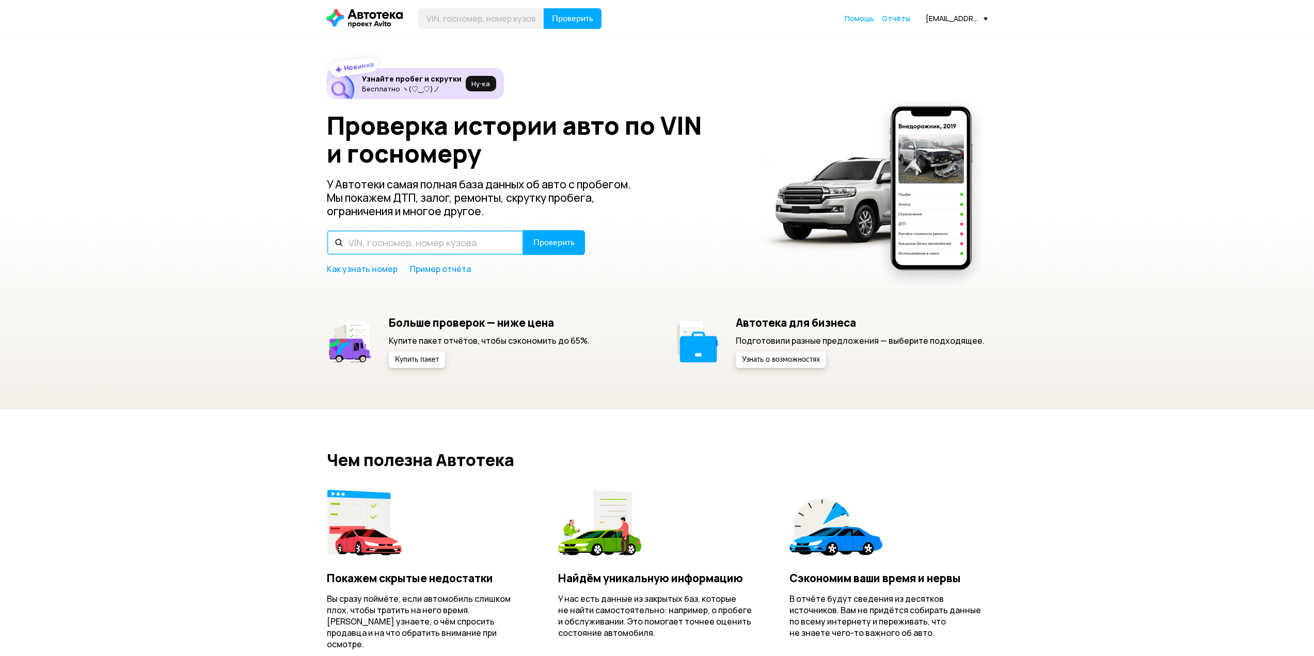
paste input "[US_VEHICLE_IDENTIFICATION_NUMBER]"
type input "[US_VEHICLE_IDENTIFICATION_NUMBER]"
click at [540, 249] on button "Проверить" at bounding box center [554, 242] width 62 height 25
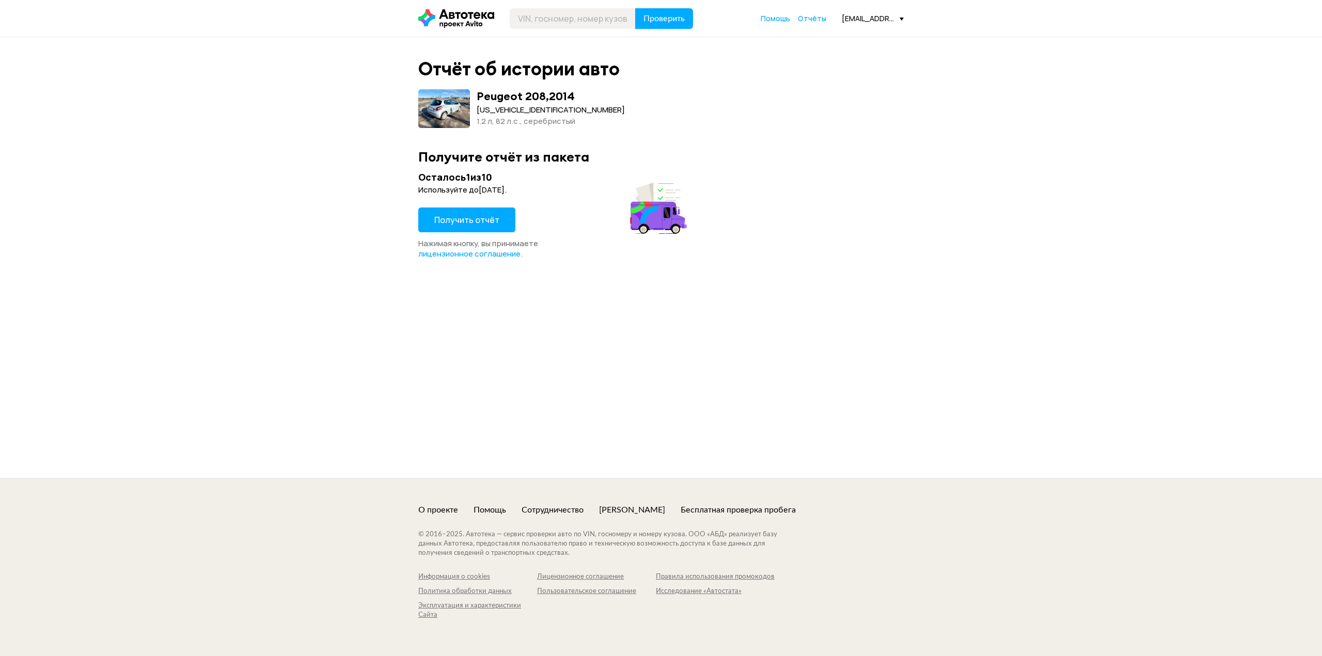
click at [475, 220] on span "Получить отчёт" at bounding box center [466, 219] width 65 height 11
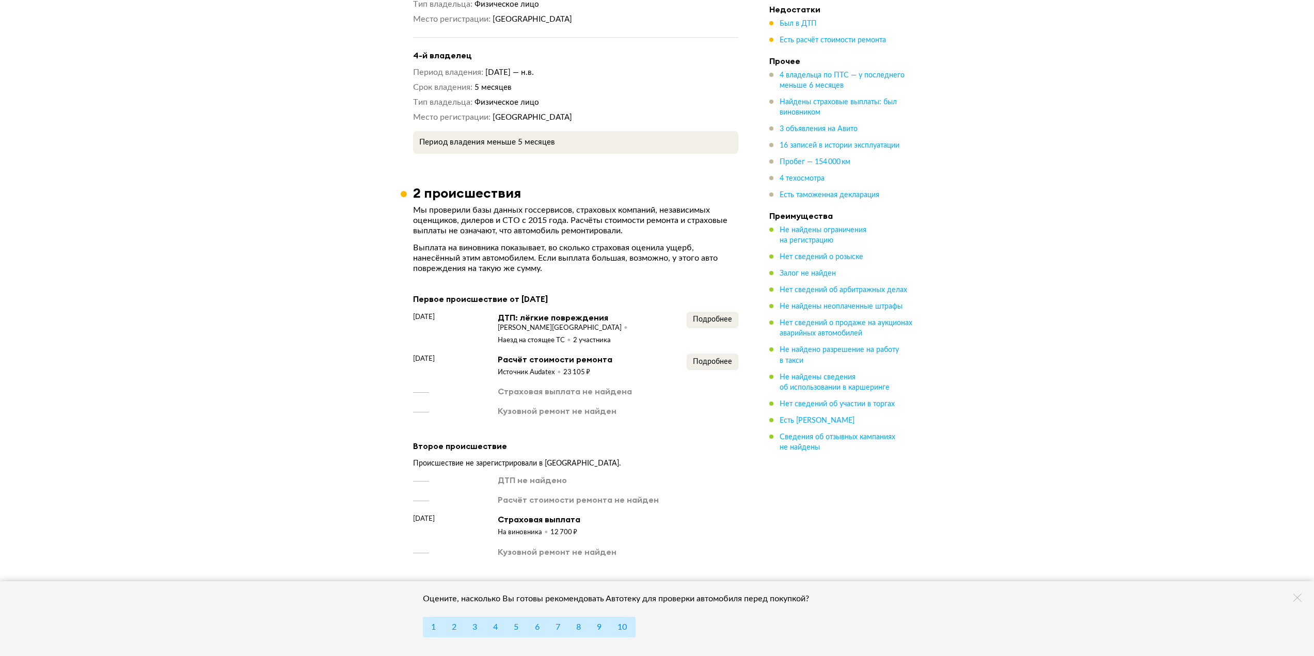
scroll to position [1549, 0]
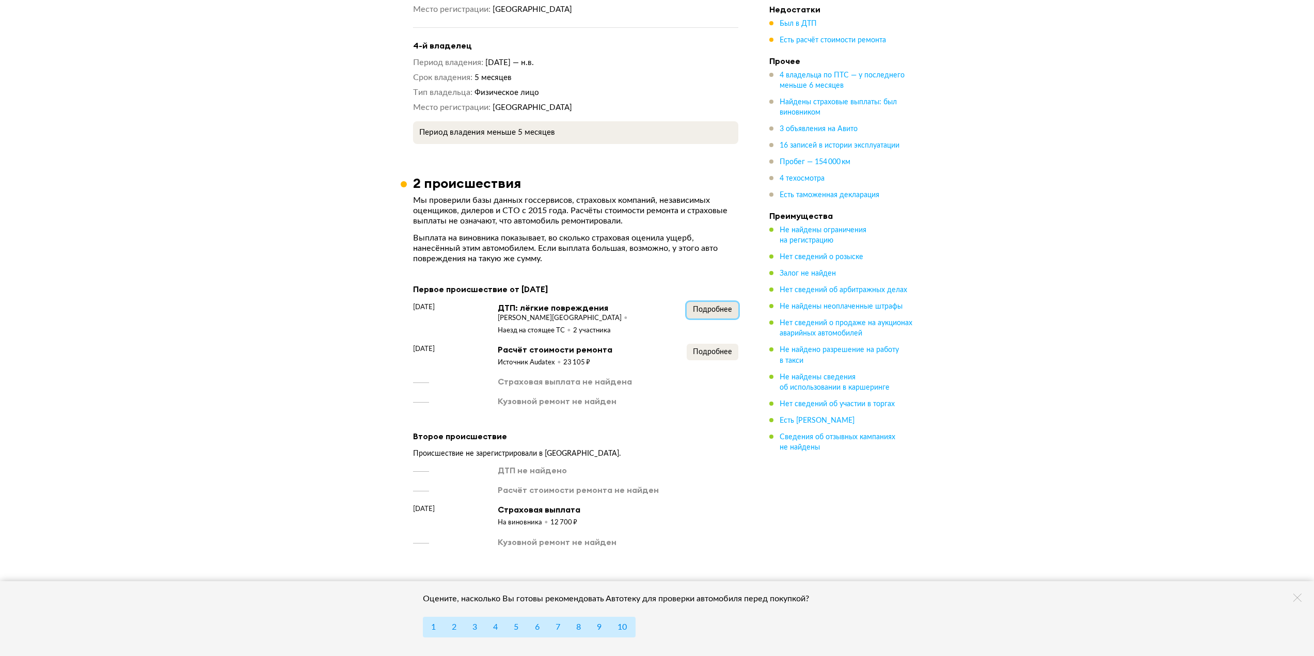
click at [725, 306] on span "Подробнее" at bounding box center [712, 309] width 39 height 7
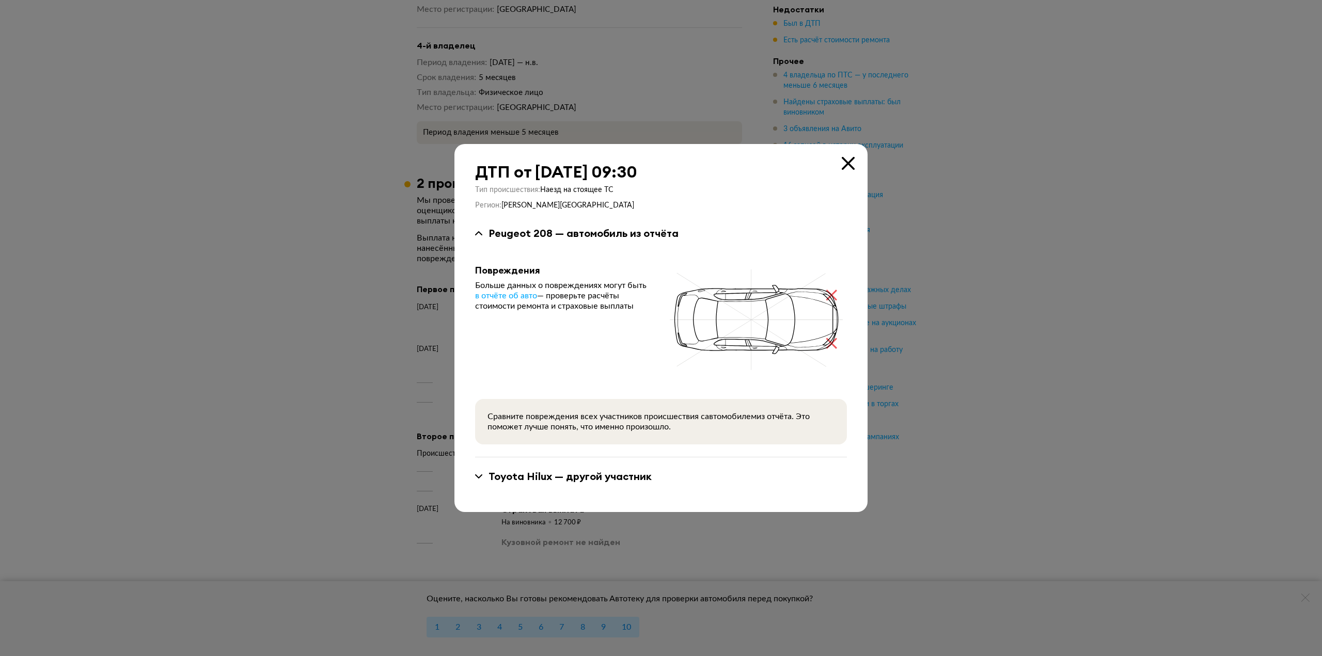
click at [848, 164] on icon at bounding box center [848, 163] width 13 height 13
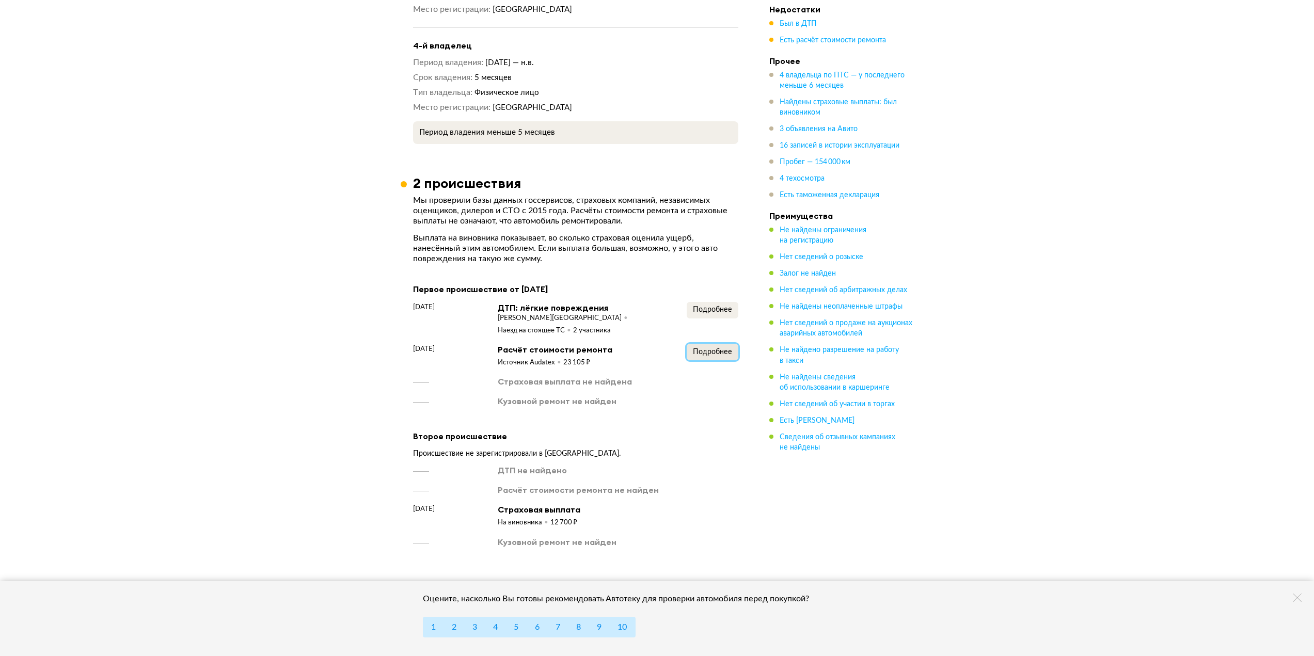
click at [733, 344] on button "Подробнее" at bounding box center [713, 352] width 52 height 17
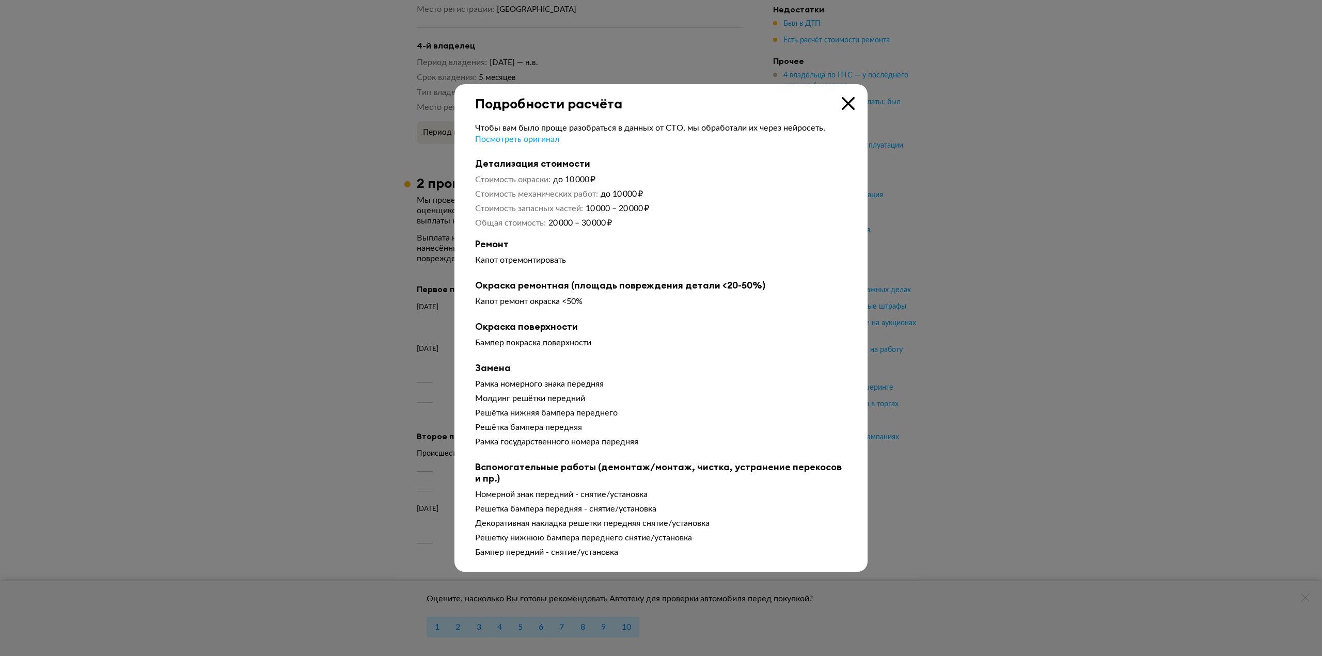
click at [857, 100] on div "Подробности расчёта" at bounding box center [660, 97] width 413 height 27
click at [850, 100] on icon at bounding box center [848, 103] width 13 height 13
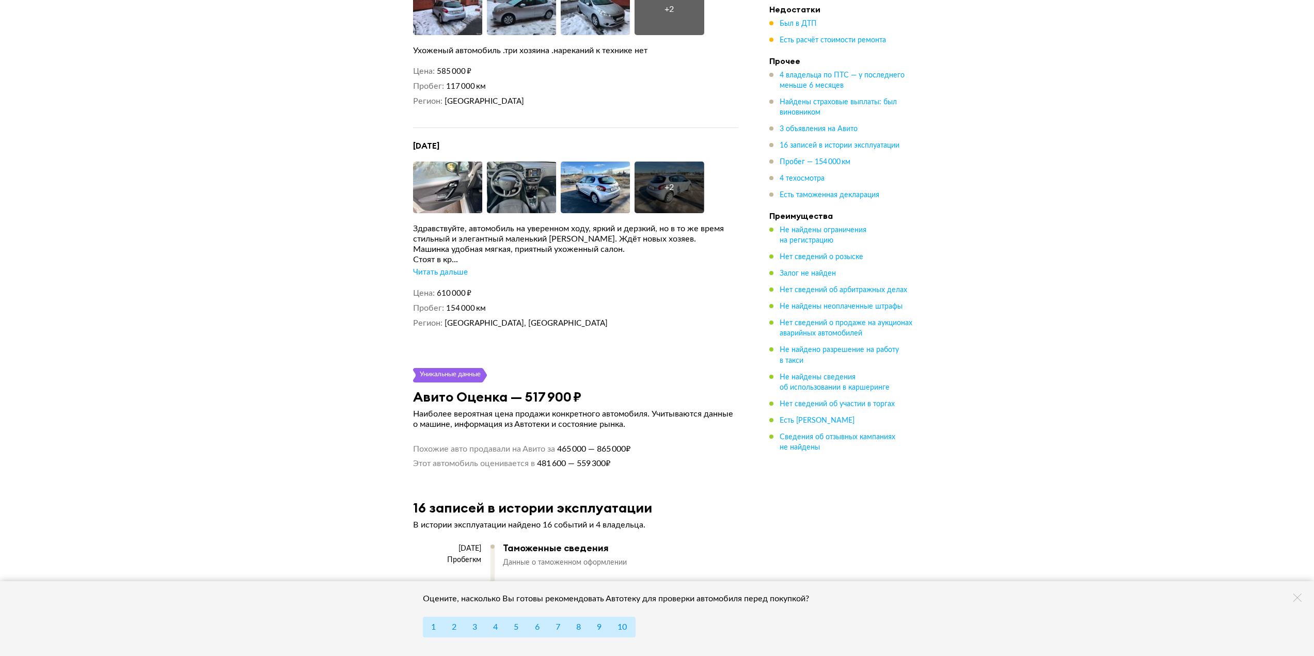
scroll to position [2840, 0]
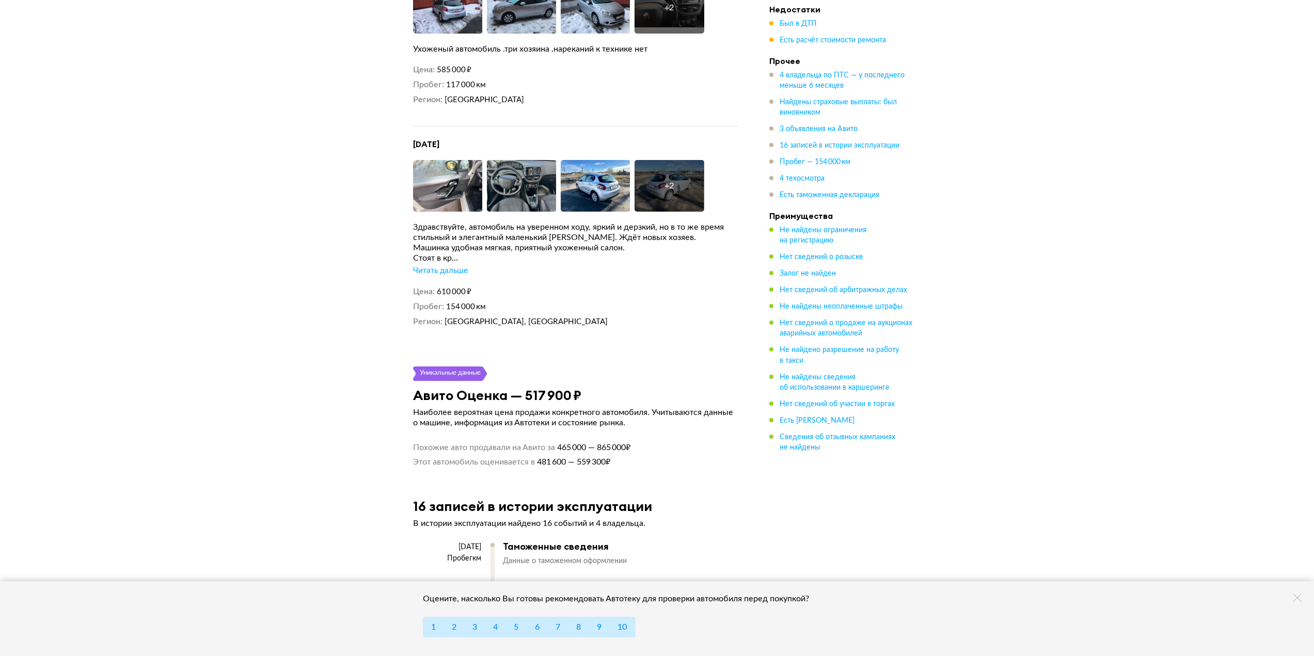
click at [443, 266] on div "Читать дальше" at bounding box center [440, 271] width 55 height 10
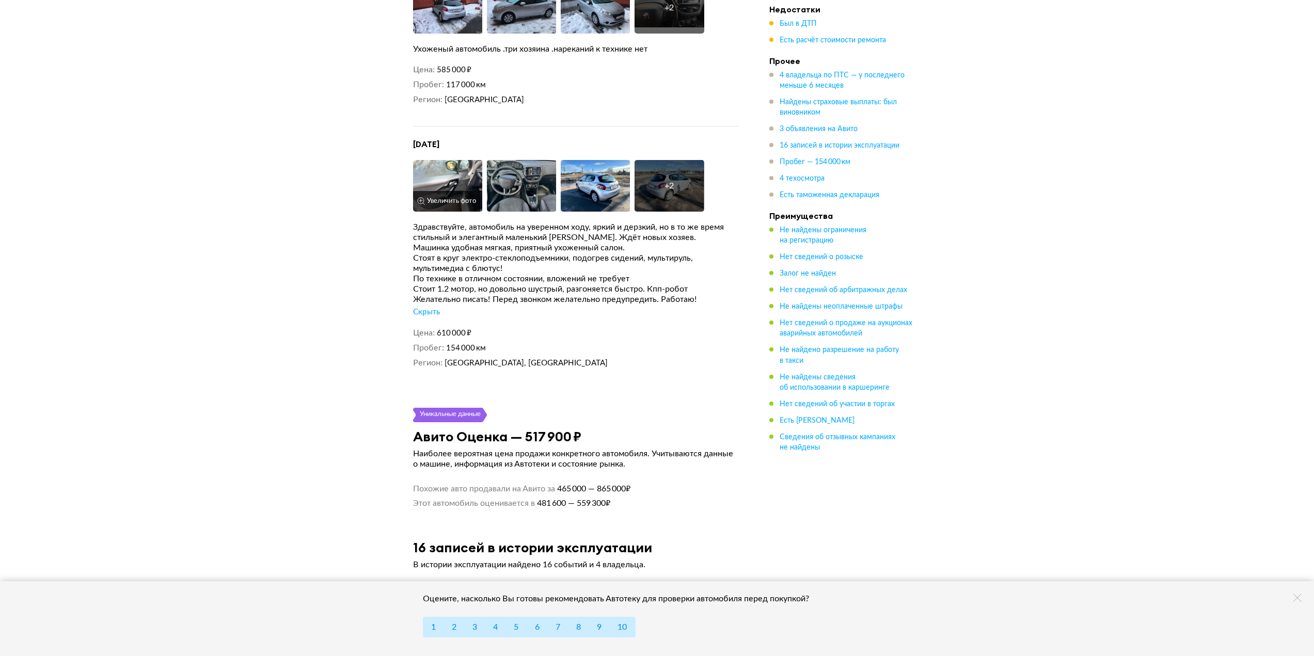
click at [433, 160] on img at bounding box center [448, 186] width 70 height 52
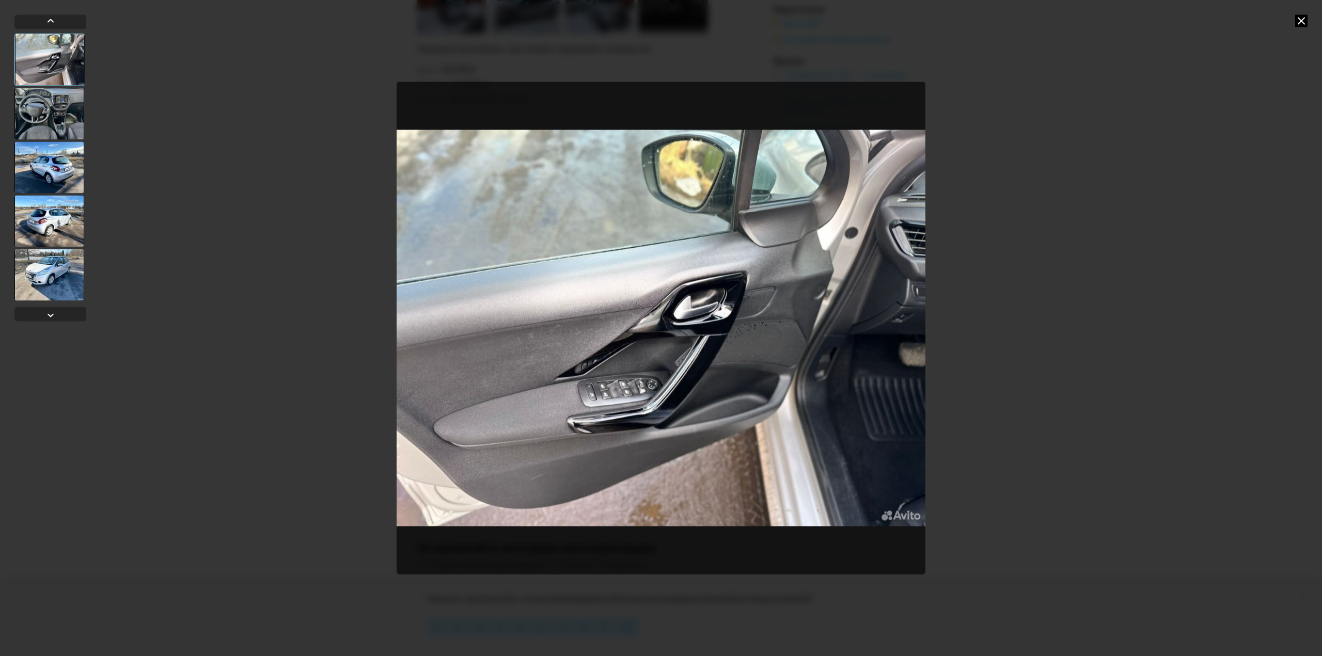
drag, startPoint x: 984, startPoint y: 209, endPoint x: 989, endPoint y: 208, distance: 5.3
click at [989, 208] on div at bounding box center [661, 328] width 1322 height 656
click at [1034, 200] on div at bounding box center [661, 328] width 1322 height 656
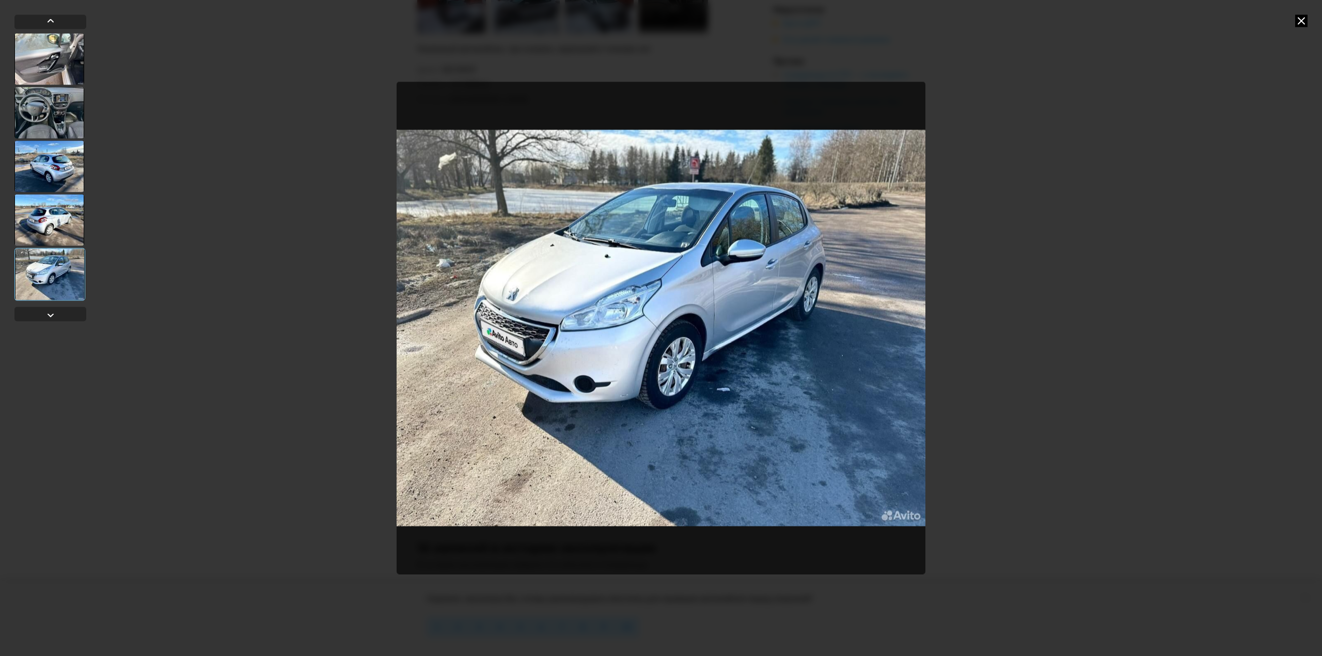
click at [1297, 23] on icon at bounding box center [1301, 20] width 12 height 12
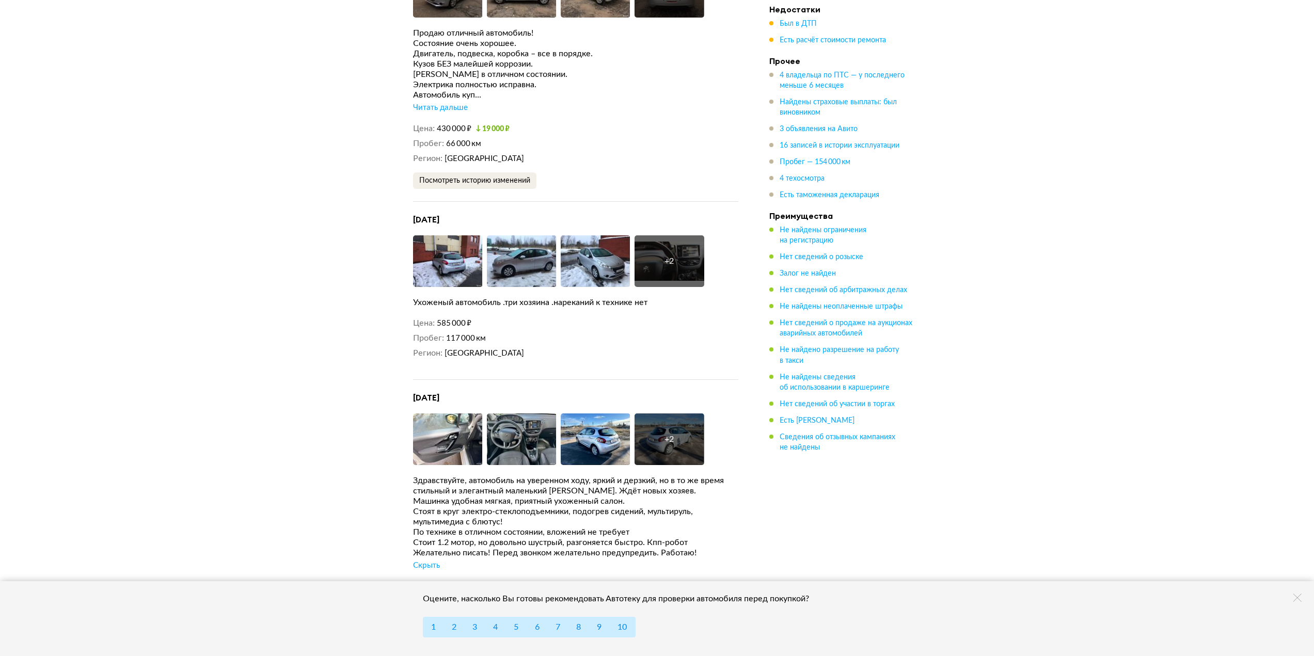
scroll to position [2582, 0]
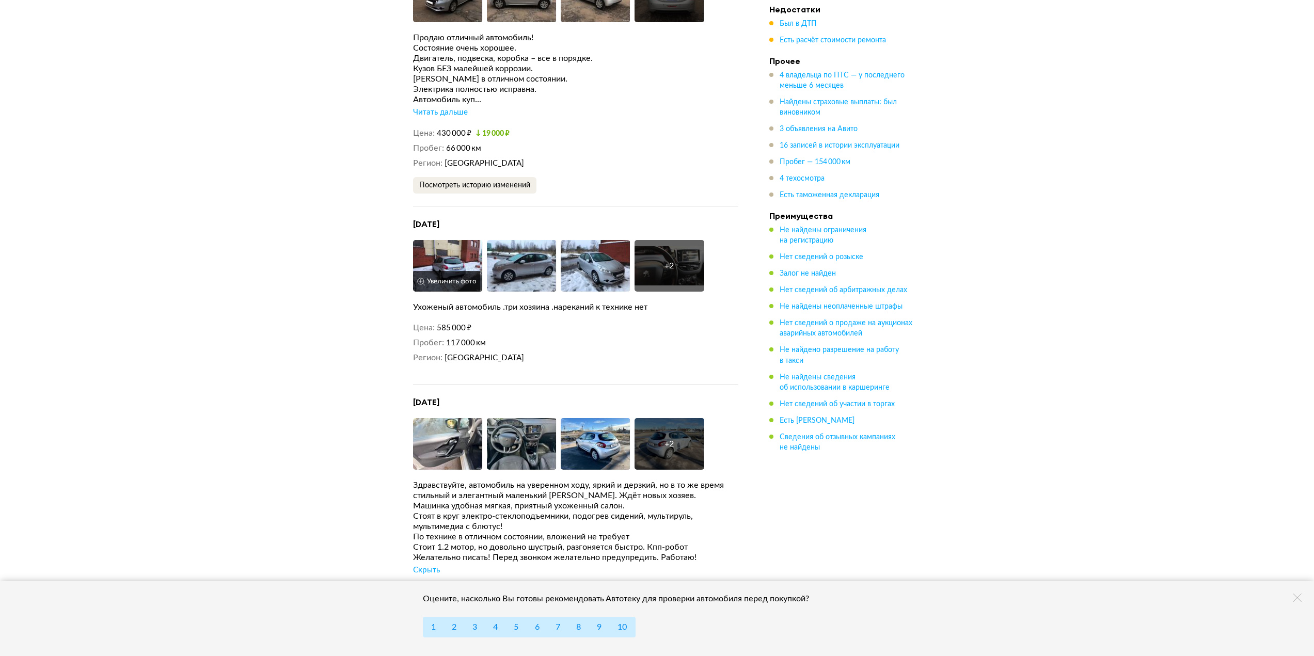
click at [442, 248] on img at bounding box center [448, 266] width 70 height 52
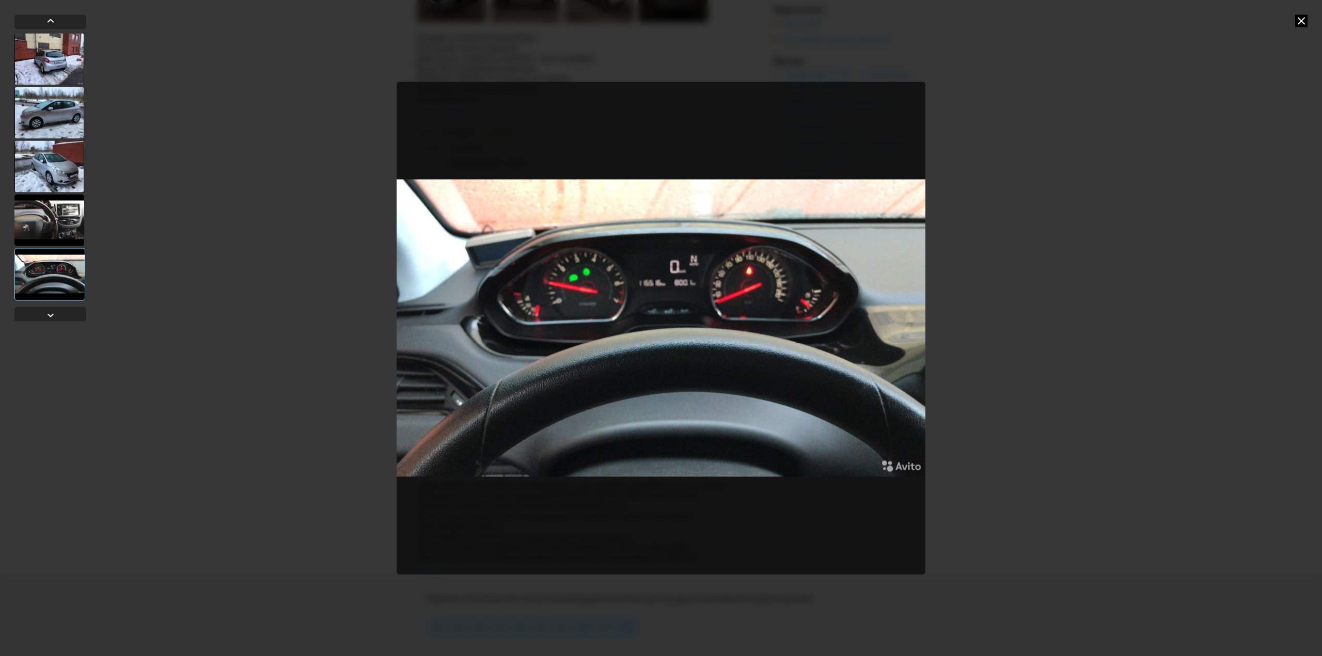
click at [1302, 18] on icon at bounding box center [1301, 20] width 12 height 12
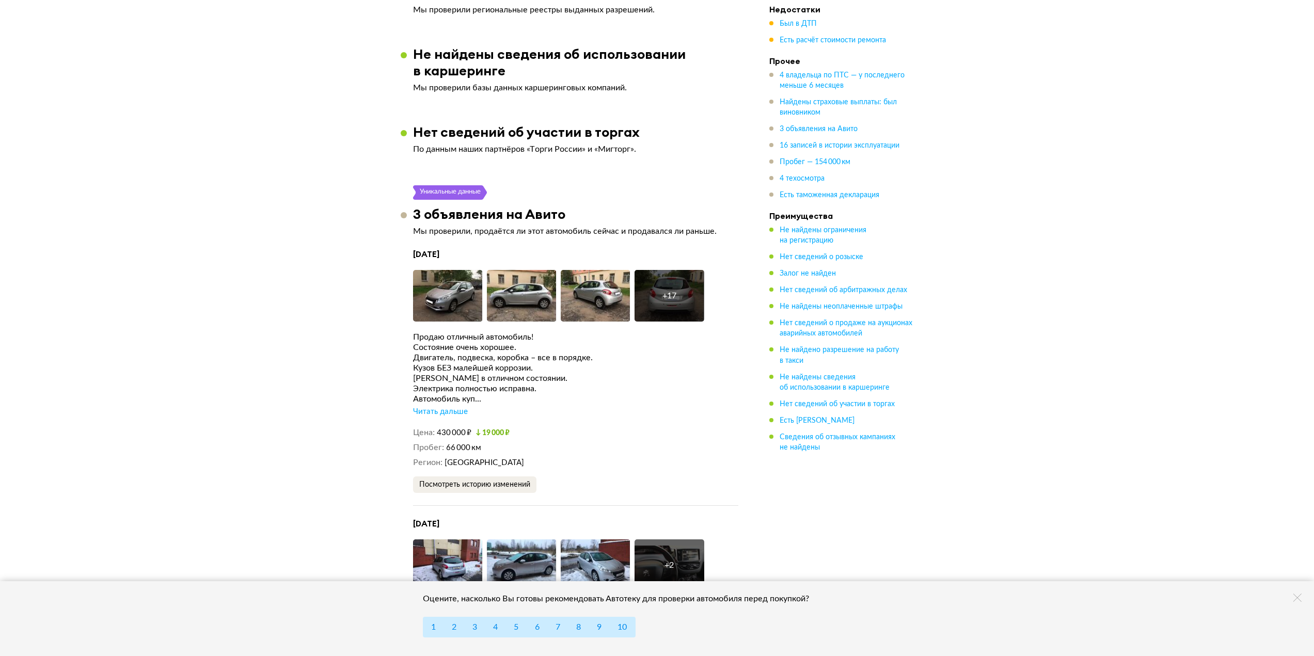
scroll to position [2427, 0]
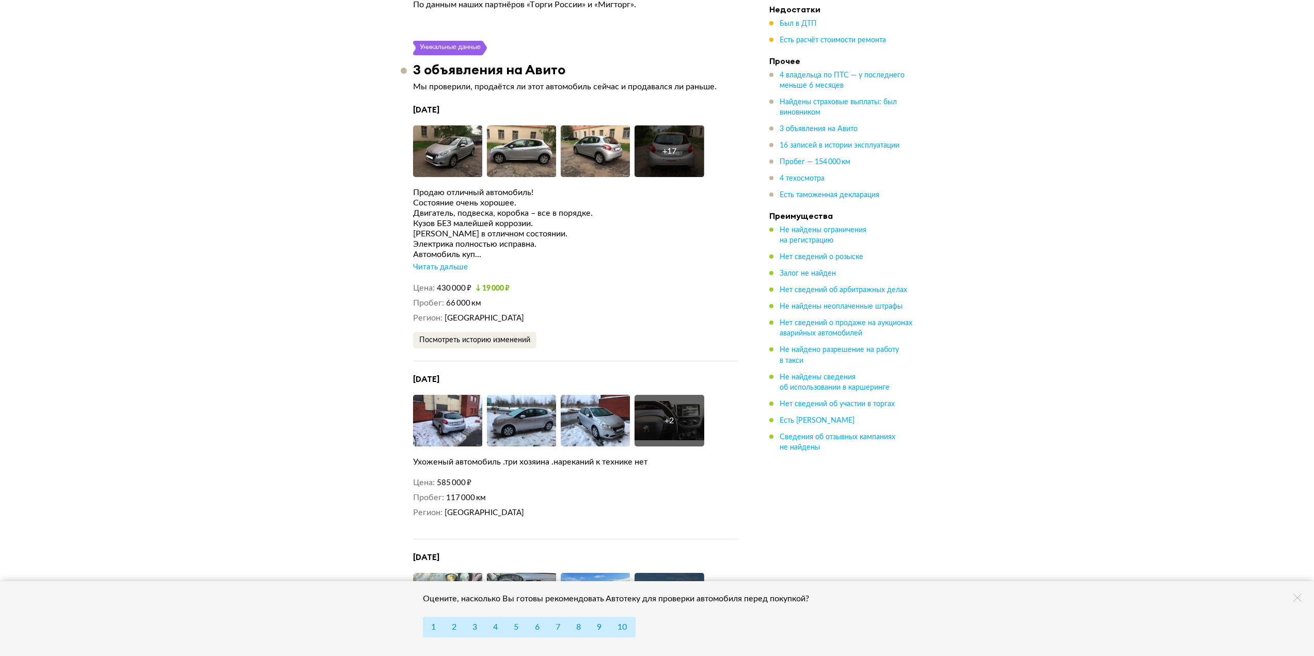
click at [441, 262] on div "Читать дальше" at bounding box center [440, 267] width 55 height 10
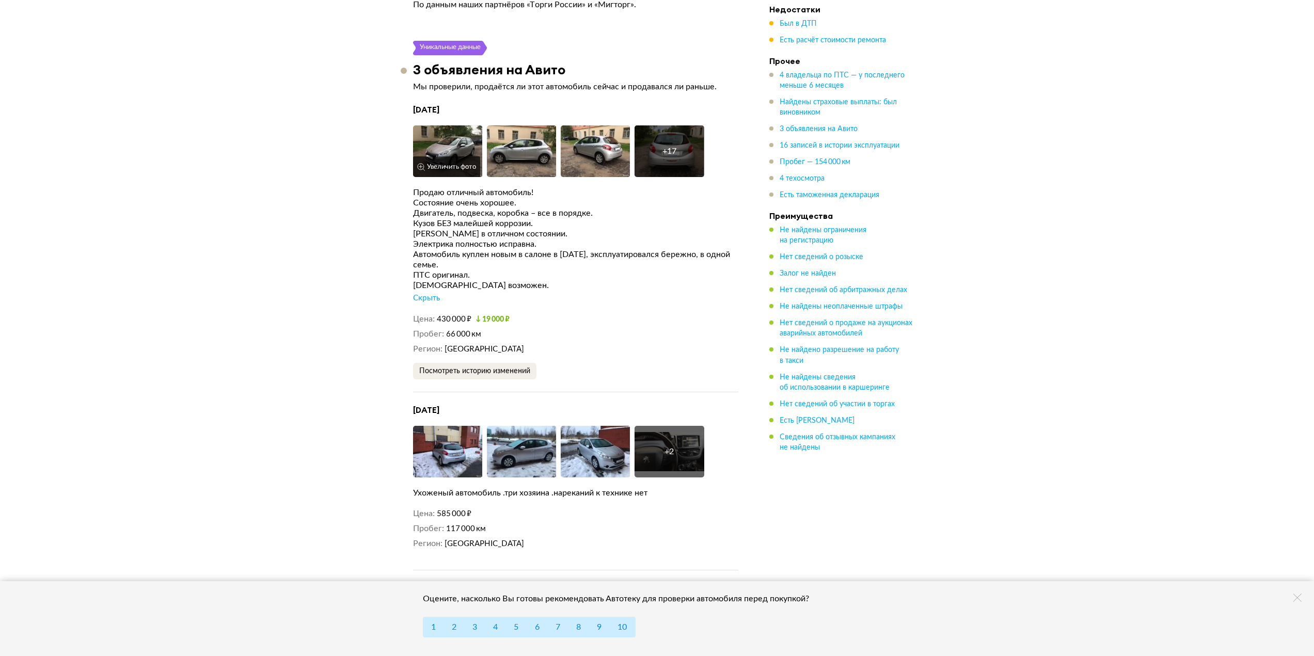
click at [437, 125] on img at bounding box center [448, 151] width 70 height 52
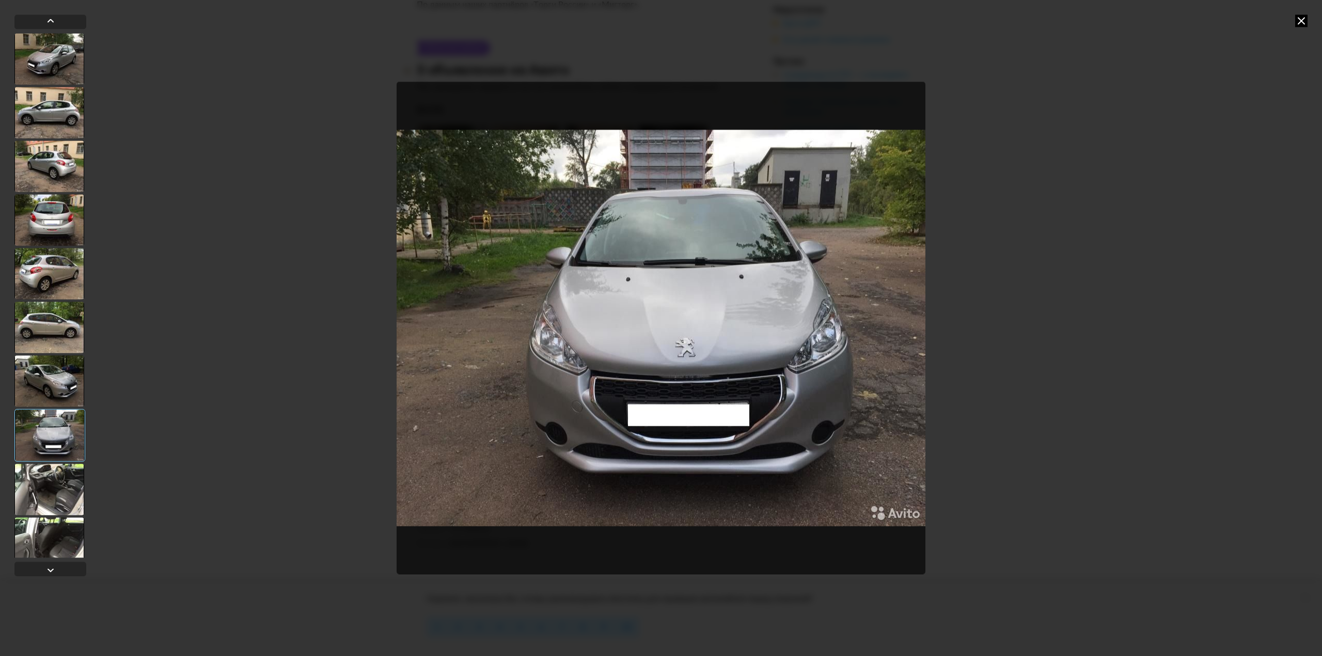
click at [1296, 18] on icon at bounding box center [1301, 20] width 12 height 12
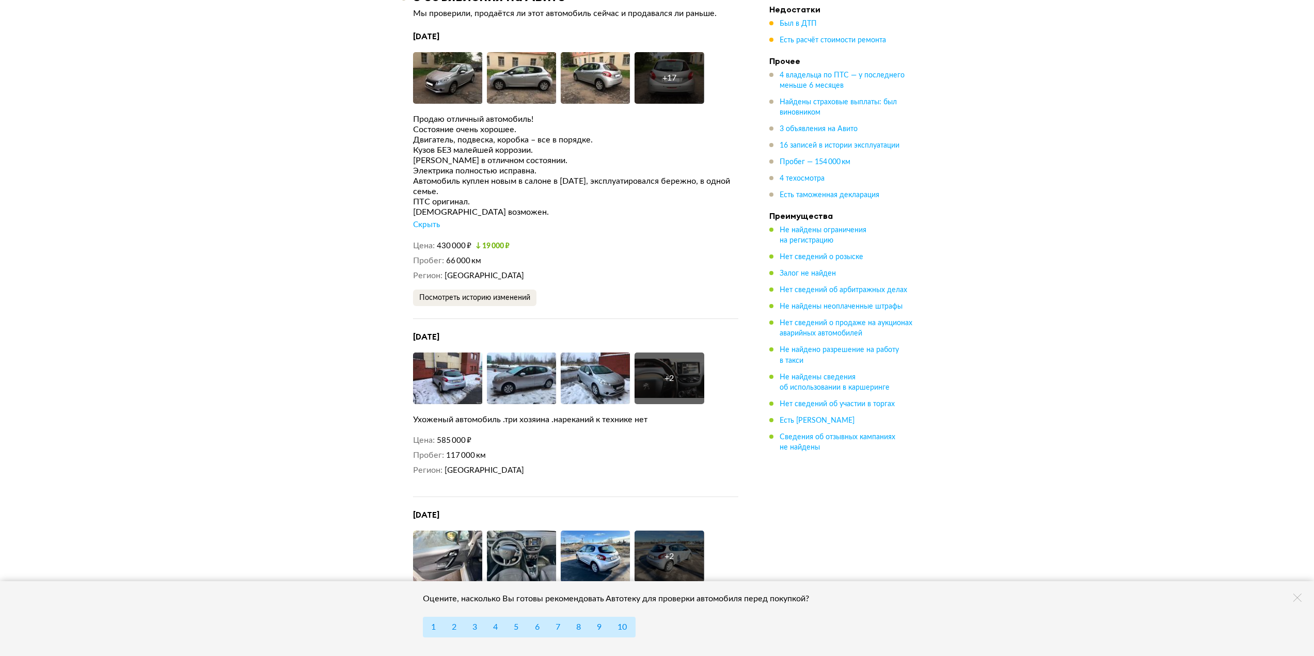
scroll to position [2634, 0]
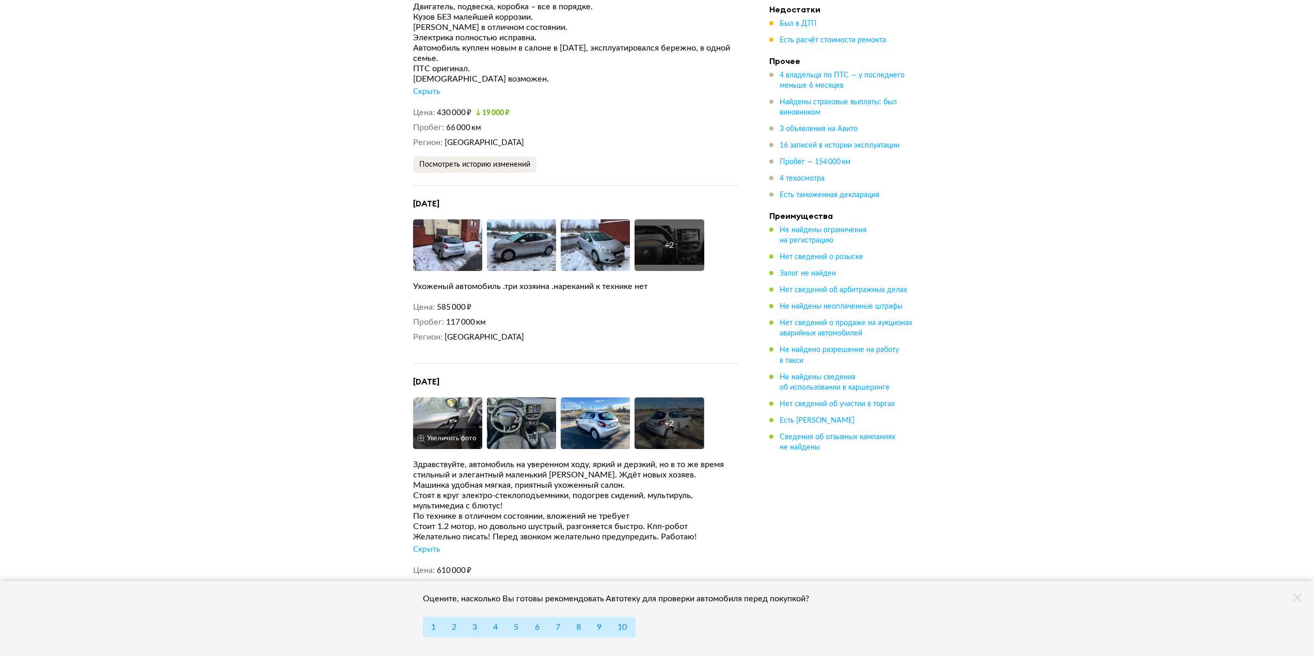
click at [443, 398] on img at bounding box center [448, 424] width 70 height 52
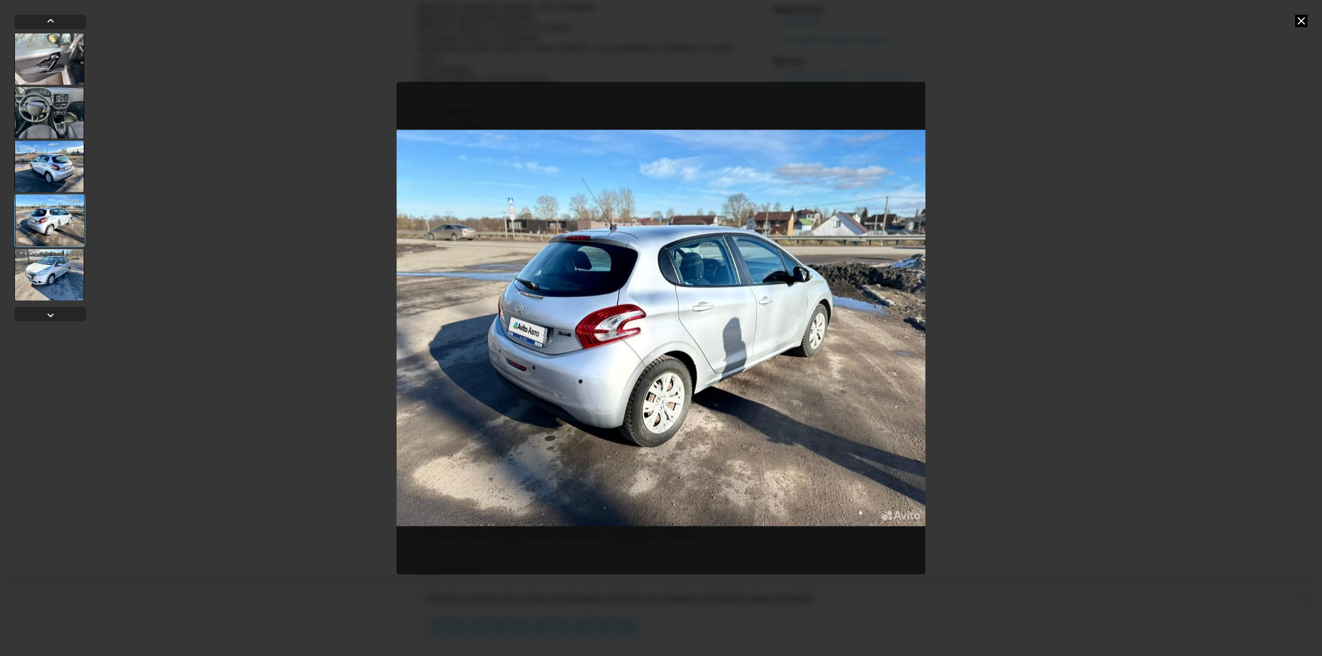
click at [1303, 19] on icon at bounding box center [1301, 20] width 12 height 12
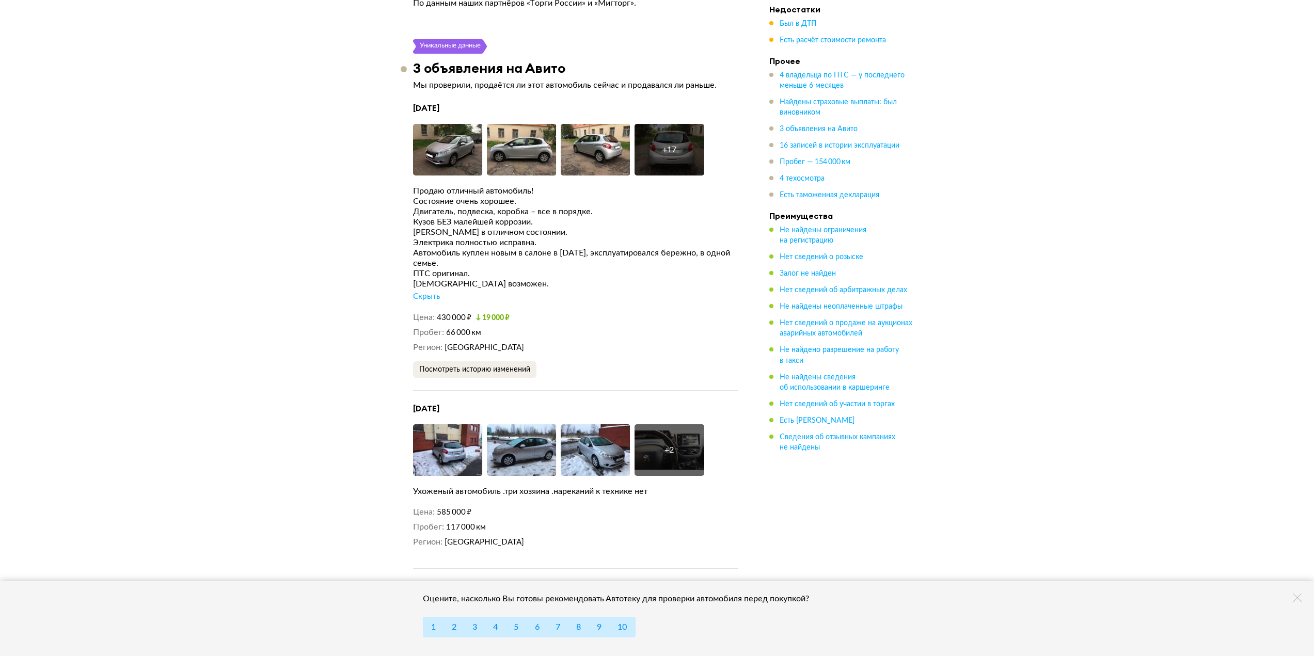
scroll to position [2427, 0]
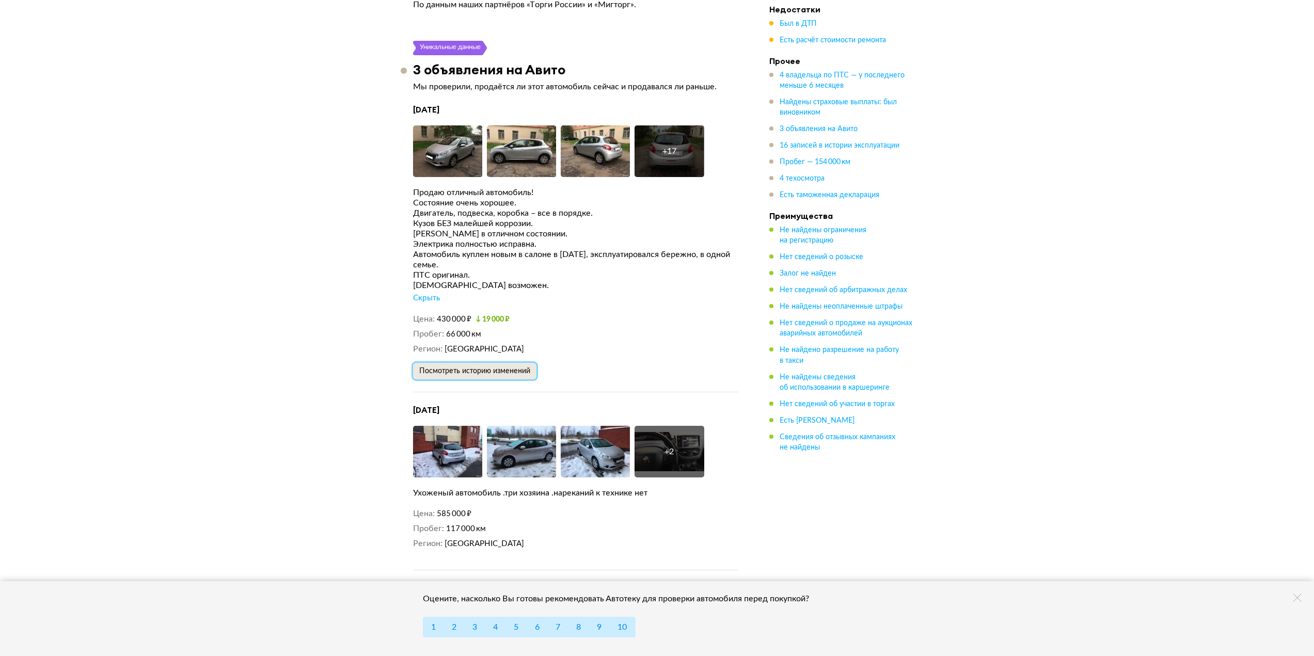
click at [483, 368] on span "Посмотреть историю изменений" at bounding box center [474, 371] width 111 height 7
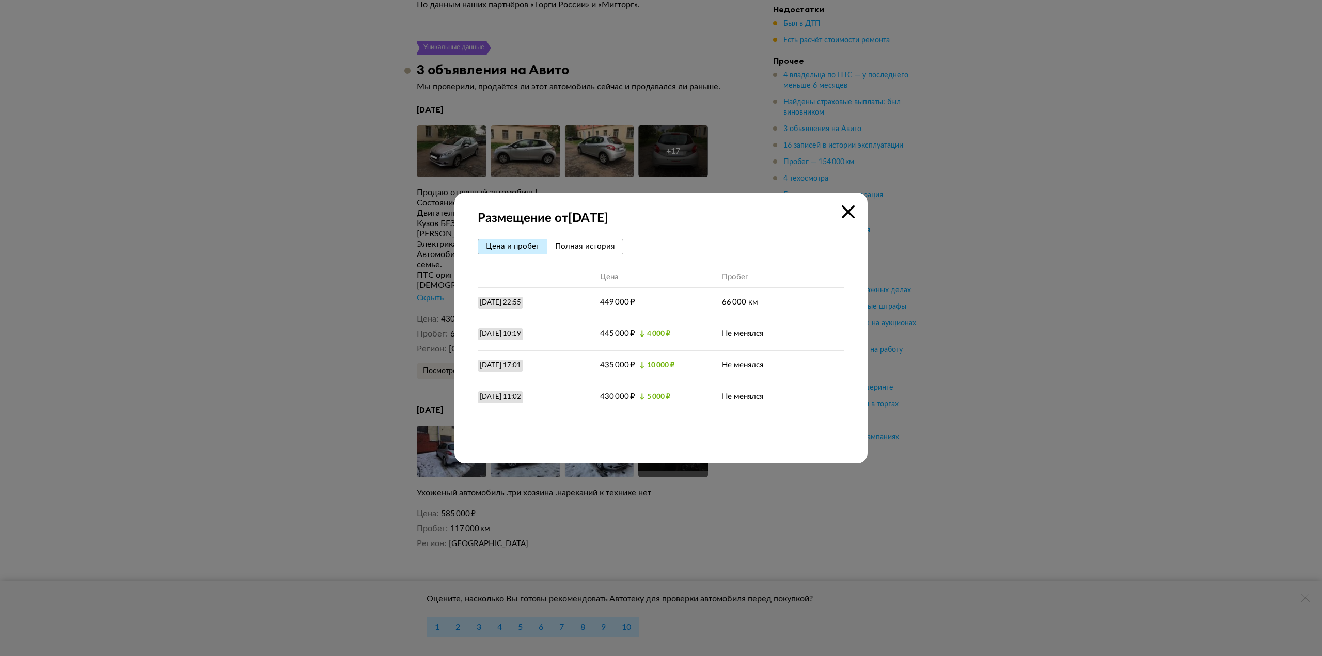
click at [848, 216] on icon at bounding box center [848, 212] width 13 height 13
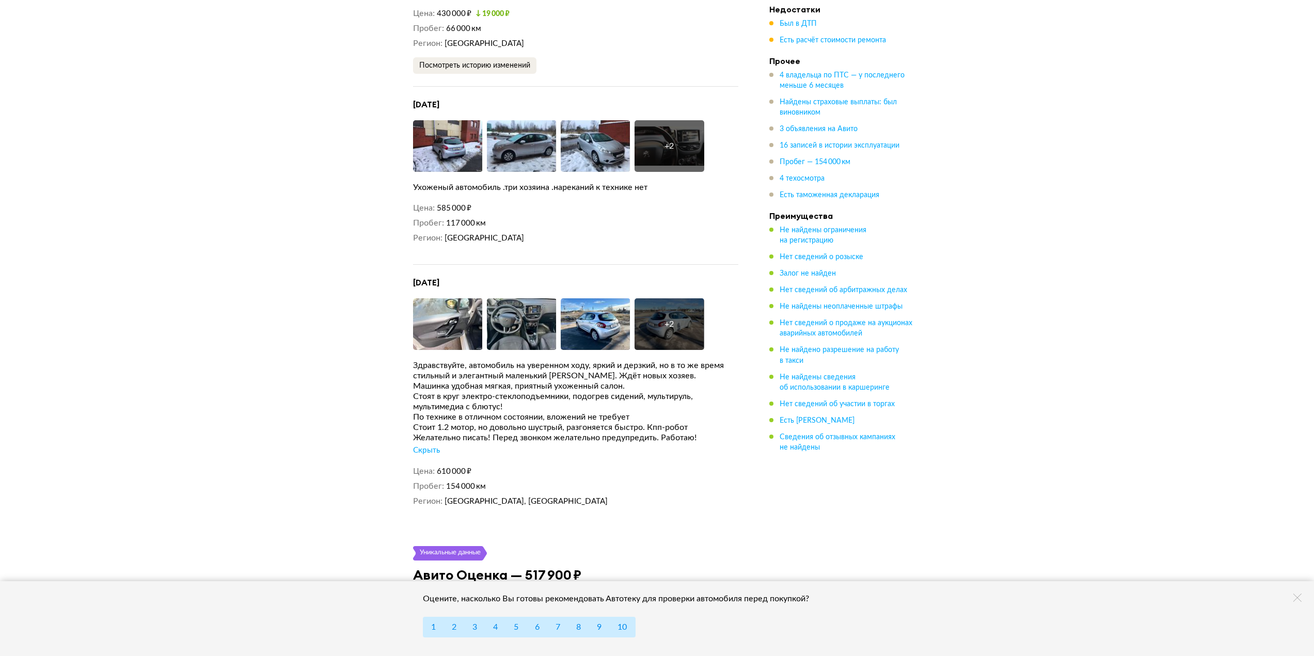
scroll to position [2737, 0]
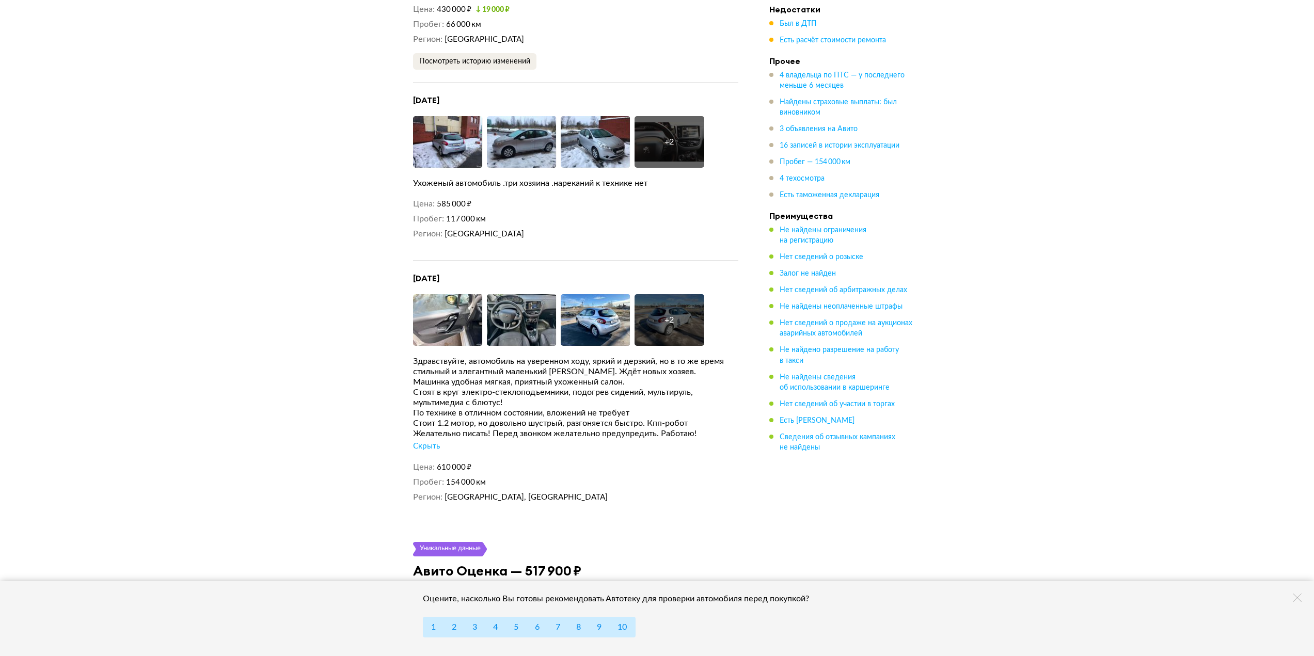
click at [1301, 598] on icon at bounding box center [1298, 598] width 8 height 8
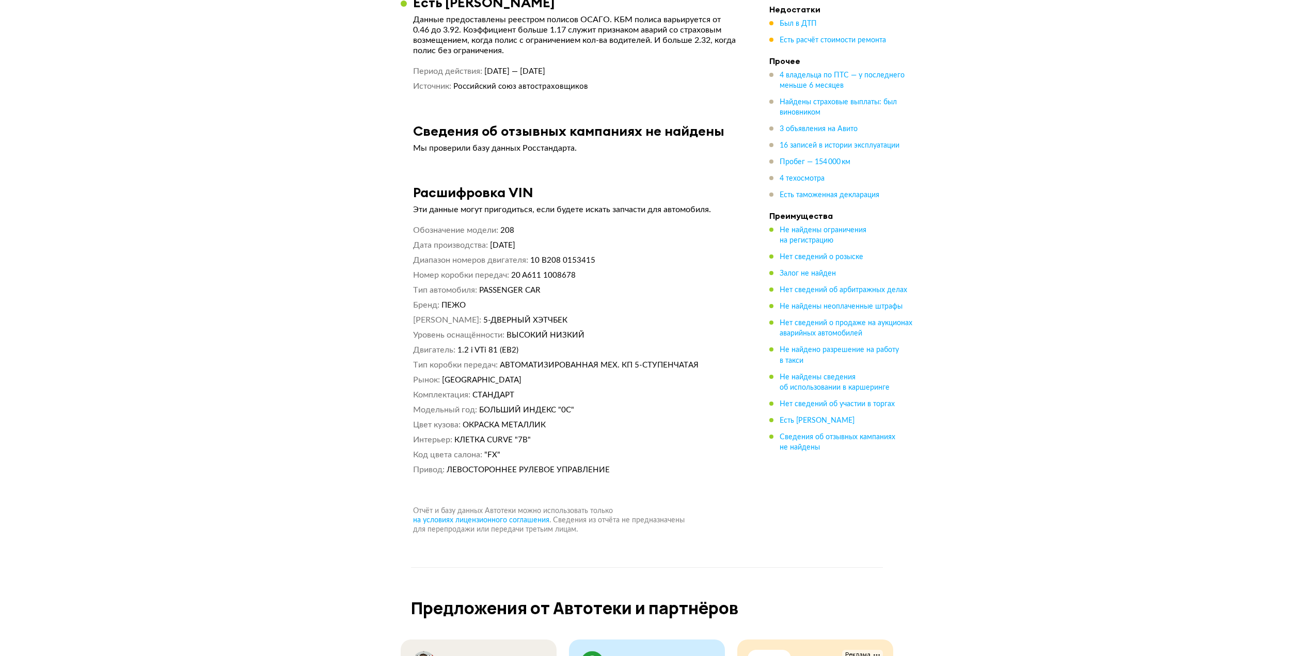
scroll to position [5836, 0]
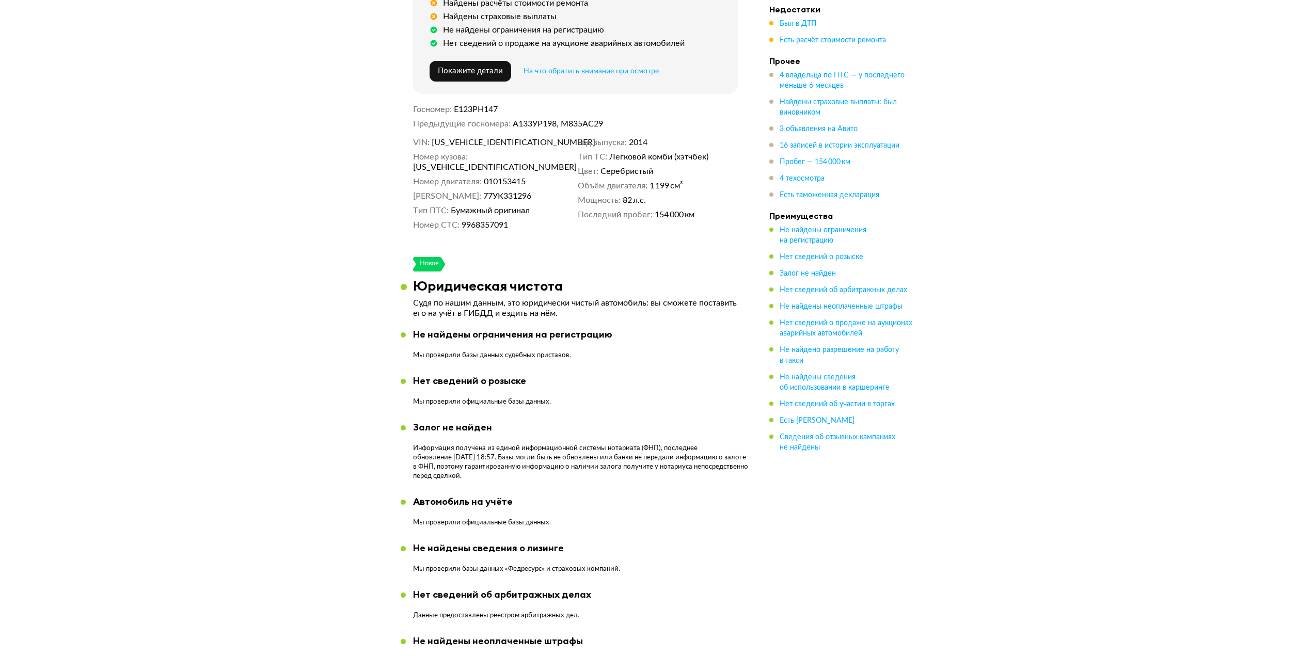
scroll to position [403, 0]
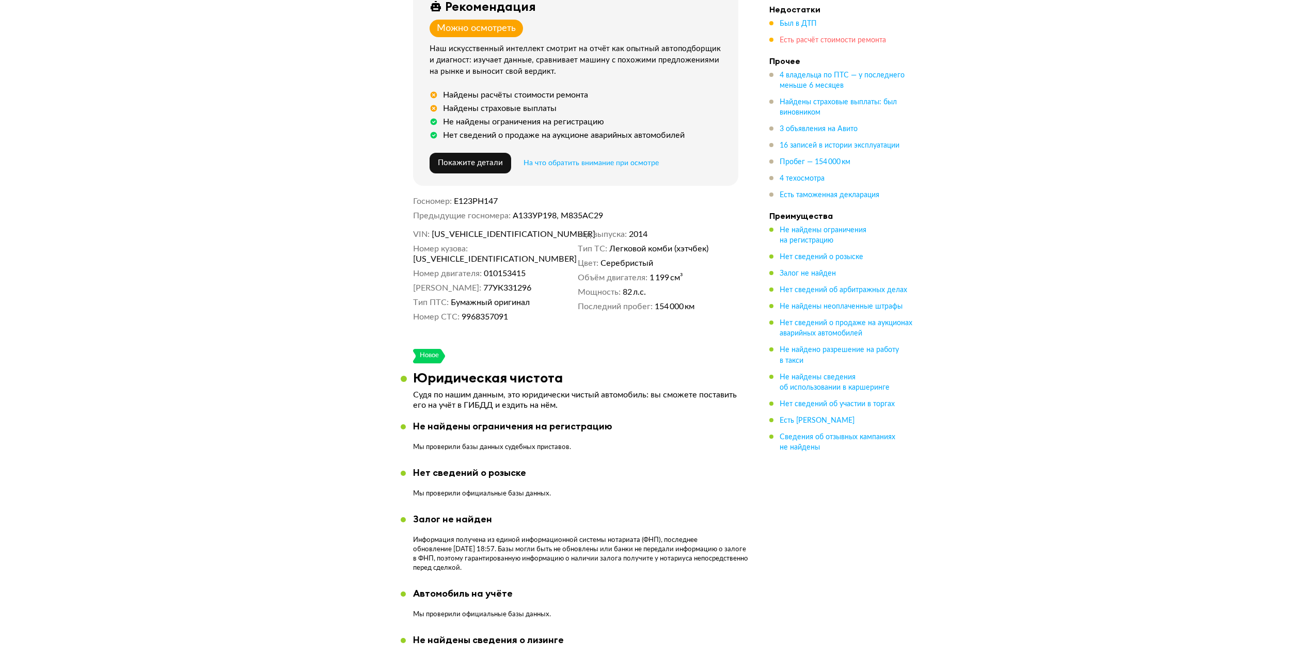
click at [809, 41] on span "Есть расчёт стоимости ремонта" at bounding box center [833, 40] width 106 height 7
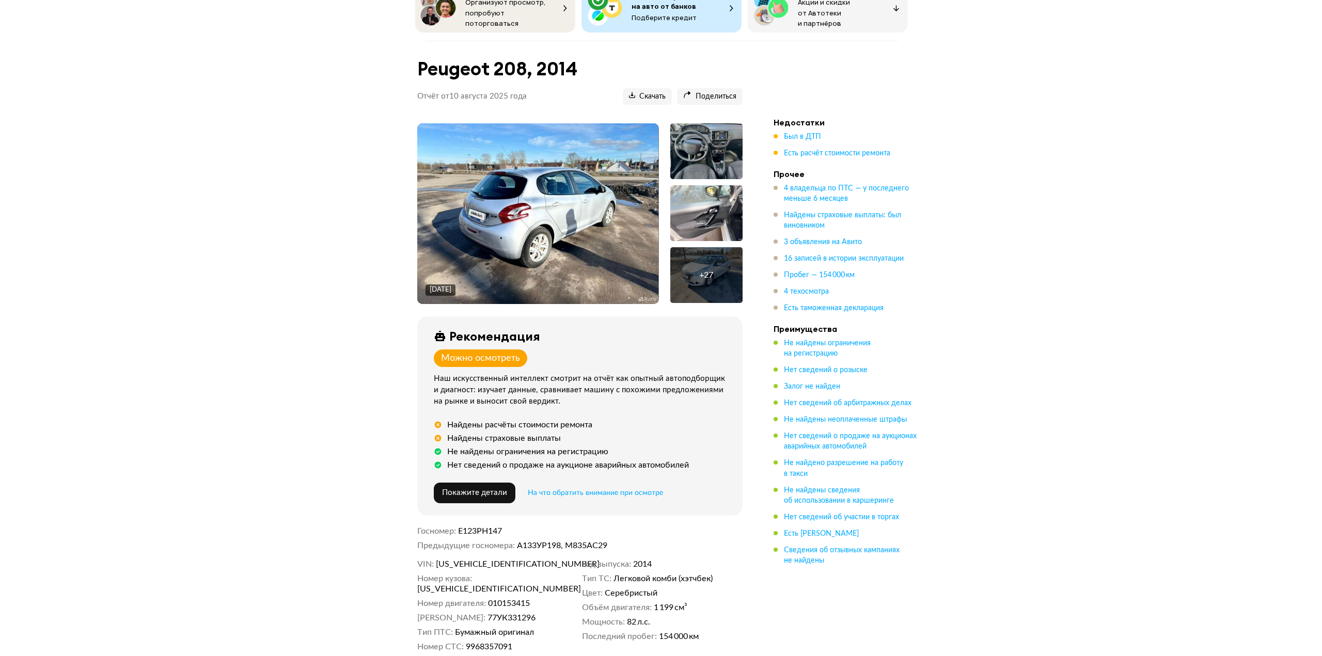
scroll to position [70, 0]
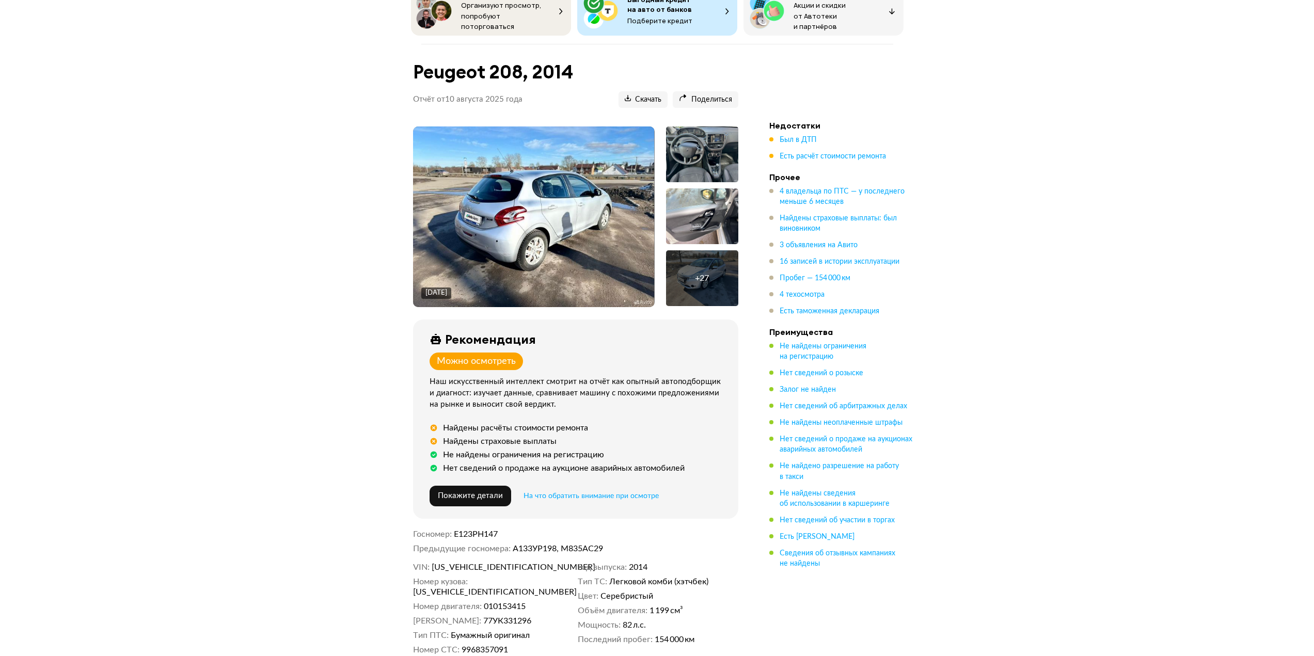
click at [516, 203] on img at bounding box center [533, 217] width 241 height 181
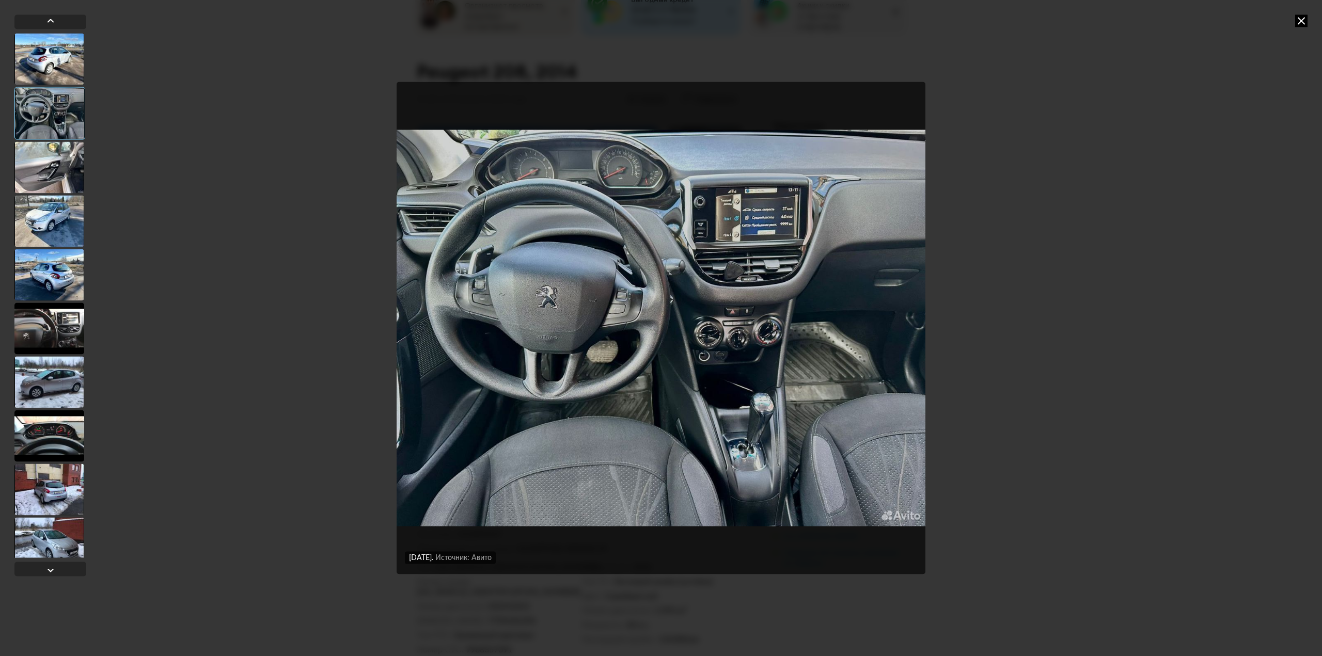
click at [519, 269] on img "Go to Slide 2" at bounding box center [661, 328] width 529 height 492
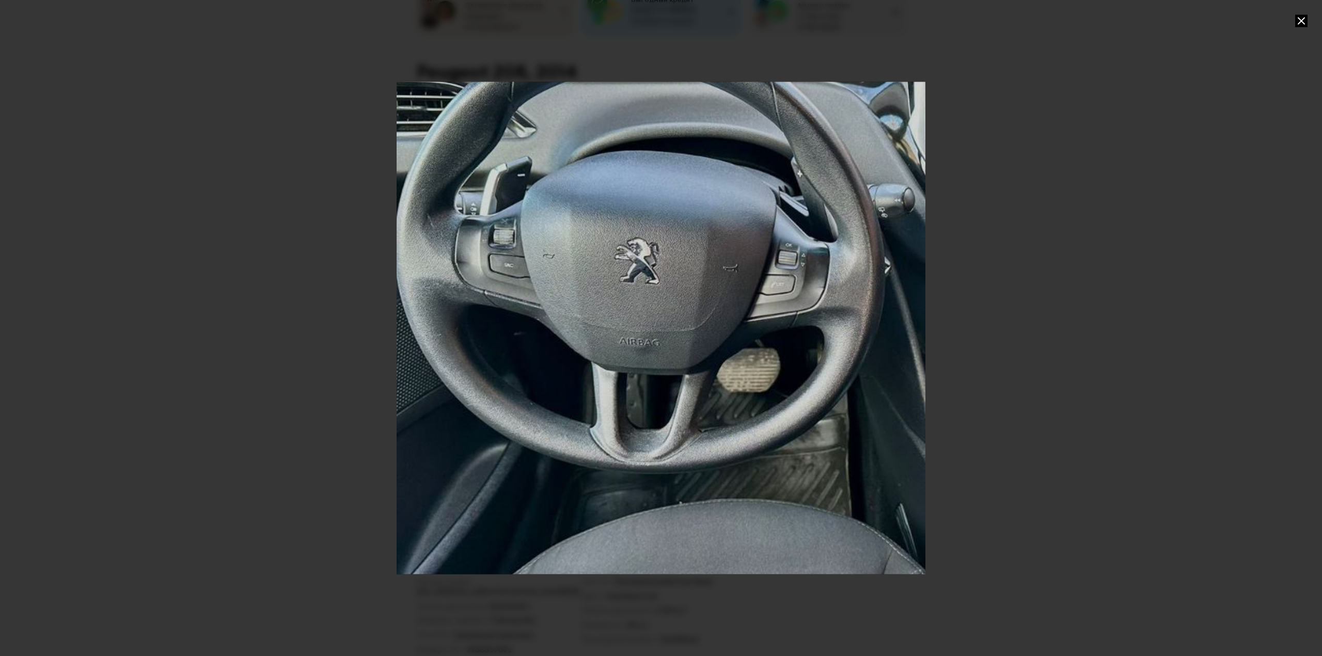
drag, startPoint x: 539, startPoint y: 288, endPoint x: 703, endPoint y: 279, distance: 164.4
click at [703, 279] on div "Go to Slide 2" at bounding box center [866, 323] width 1058 height 985
